Goal: Information Seeking & Learning: Learn about a topic

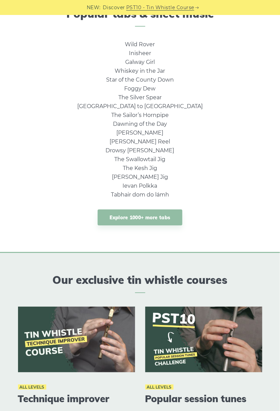
scroll to position [394, 0]
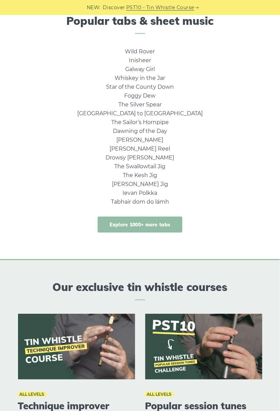
click at [168, 223] on link "Explore 1000+ more tabs" at bounding box center [140, 225] width 85 height 16
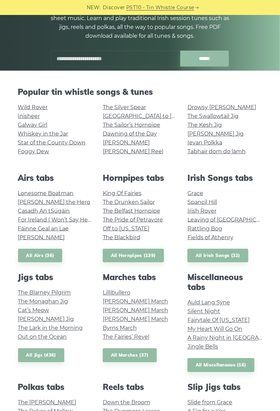
scroll to position [85, 0]
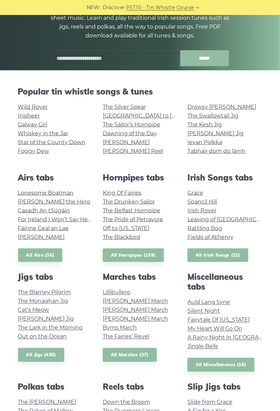
click at [237, 257] on link "All Irish Songs (32)" at bounding box center [217, 256] width 61 height 14
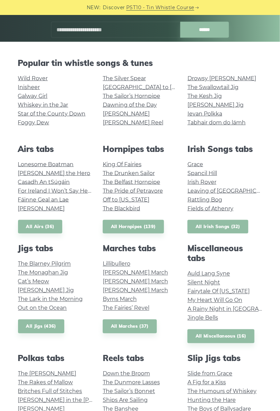
click at [227, 227] on link "All Irish Songs (32)" at bounding box center [217, 227] width 61 height 14
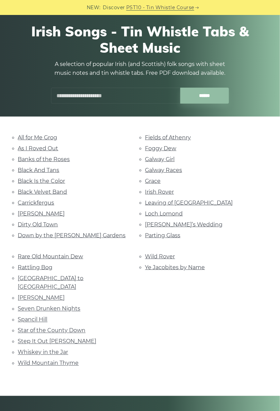
scroll to position [39, 0]
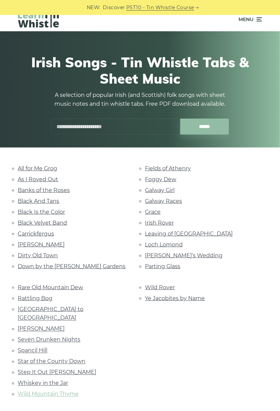
click at [37, 391] on link "Wild Mountain Thyme" at bounding box center [48, 394] width 61 height 6
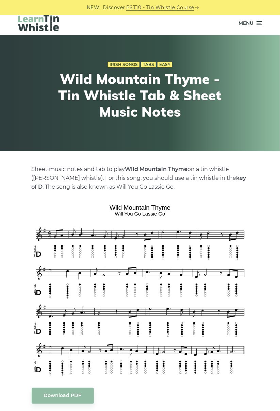
scroll to position [26, 0]
